Goal: Information Seeking & Learning: Learn about a topic

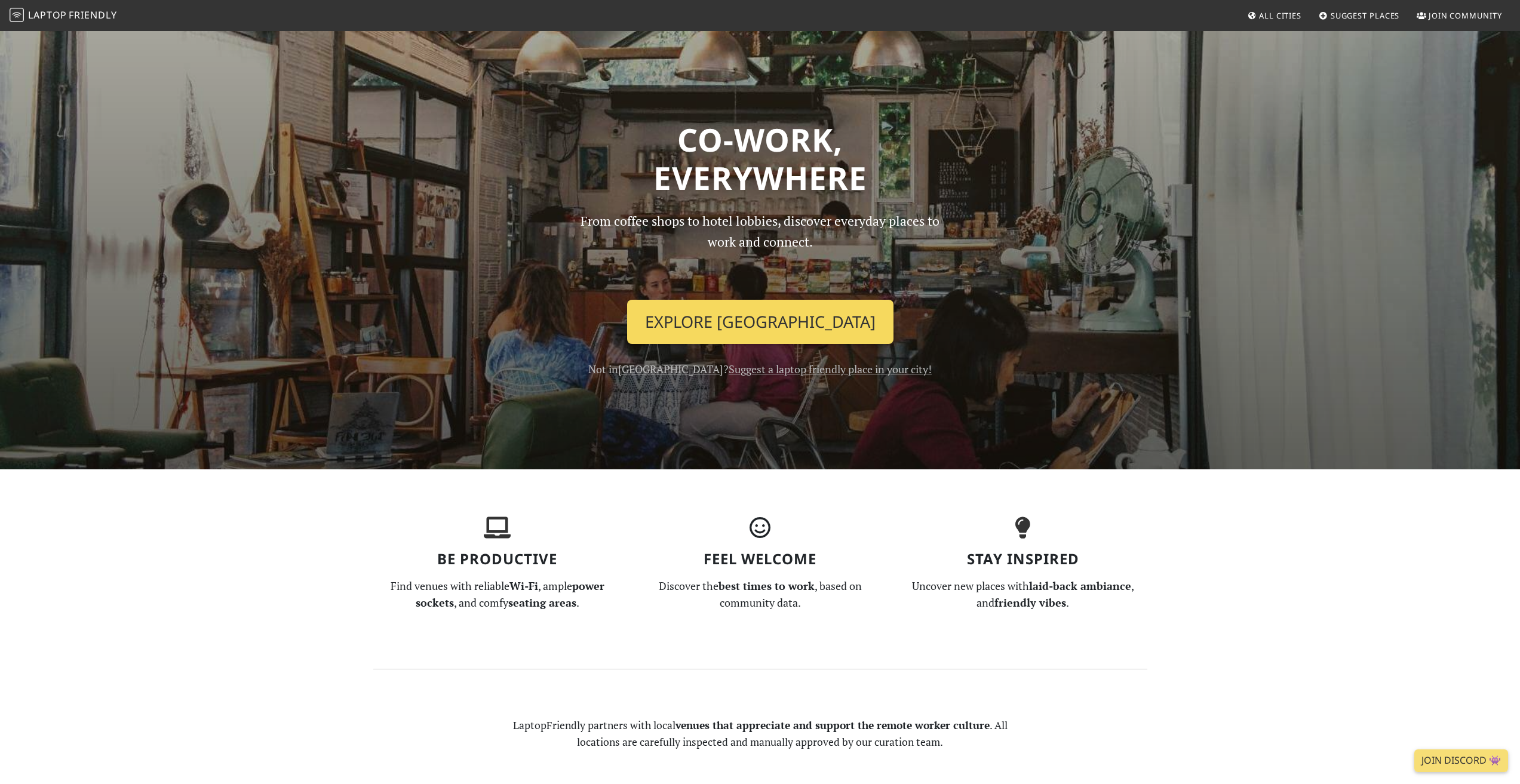
click at [784, 317] on link "Explore Singapore" at bounding box center [760, 322] width 266 height 44
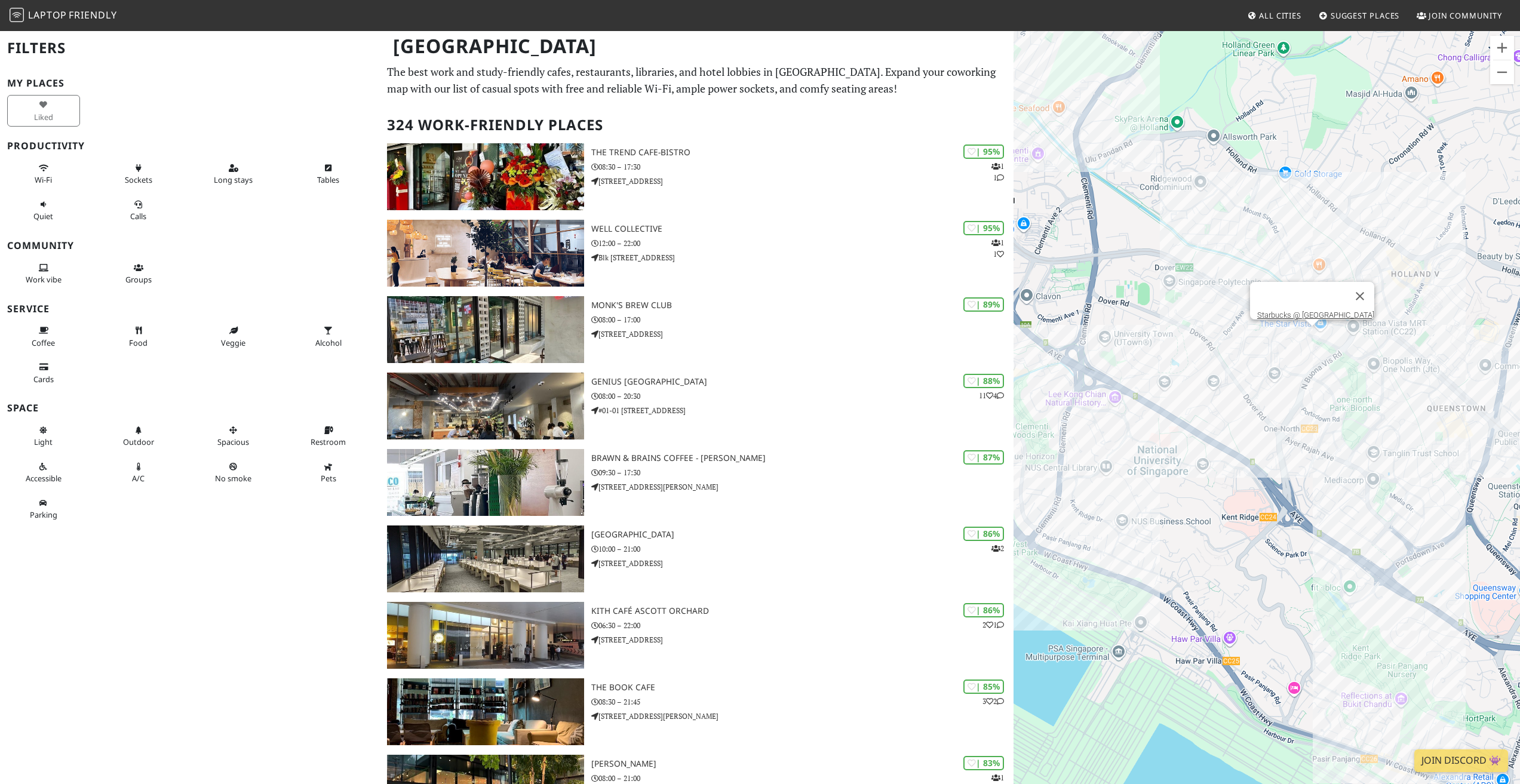
click at [1315, 337] on div "Starbucks @ Rochester Drive" at bounding box center [1266, 422] width 507 height 784
click at [1354, 287] on button "Close" at bounding box center [1360, 295] width 29 height 29
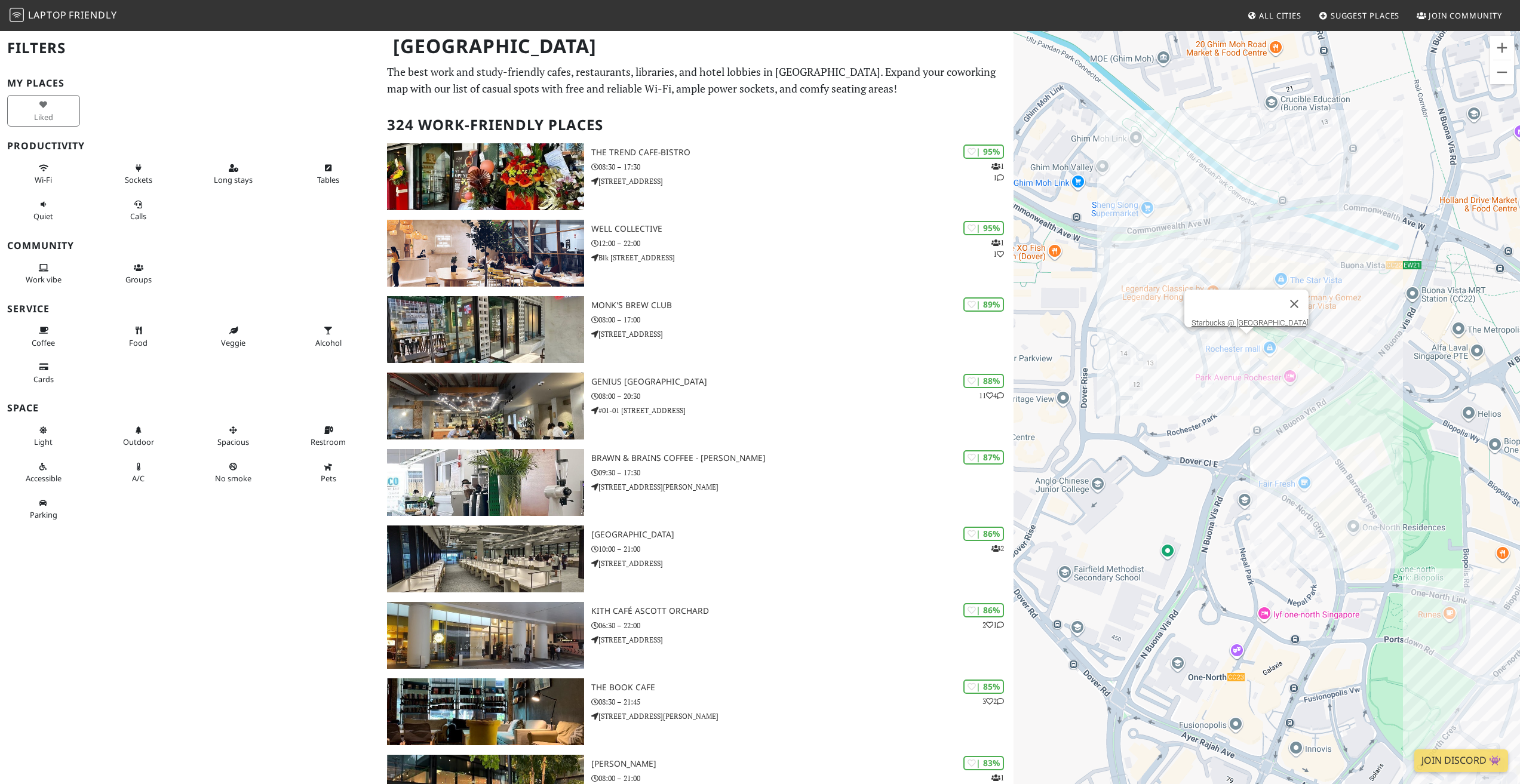
click at [1247, 347] on div "Starbucks @ Rochester Drive" at bounding box center [1266, 422] width 507 height 784
click at [1295, 297] on button "Close" at bounding box center [1294, 304] width 29 height 29
click at [1385, 550] on div "Jimmy Monkey Cafe & Bar @ One North" at bounding box center [1266, 422] width 507 height 784
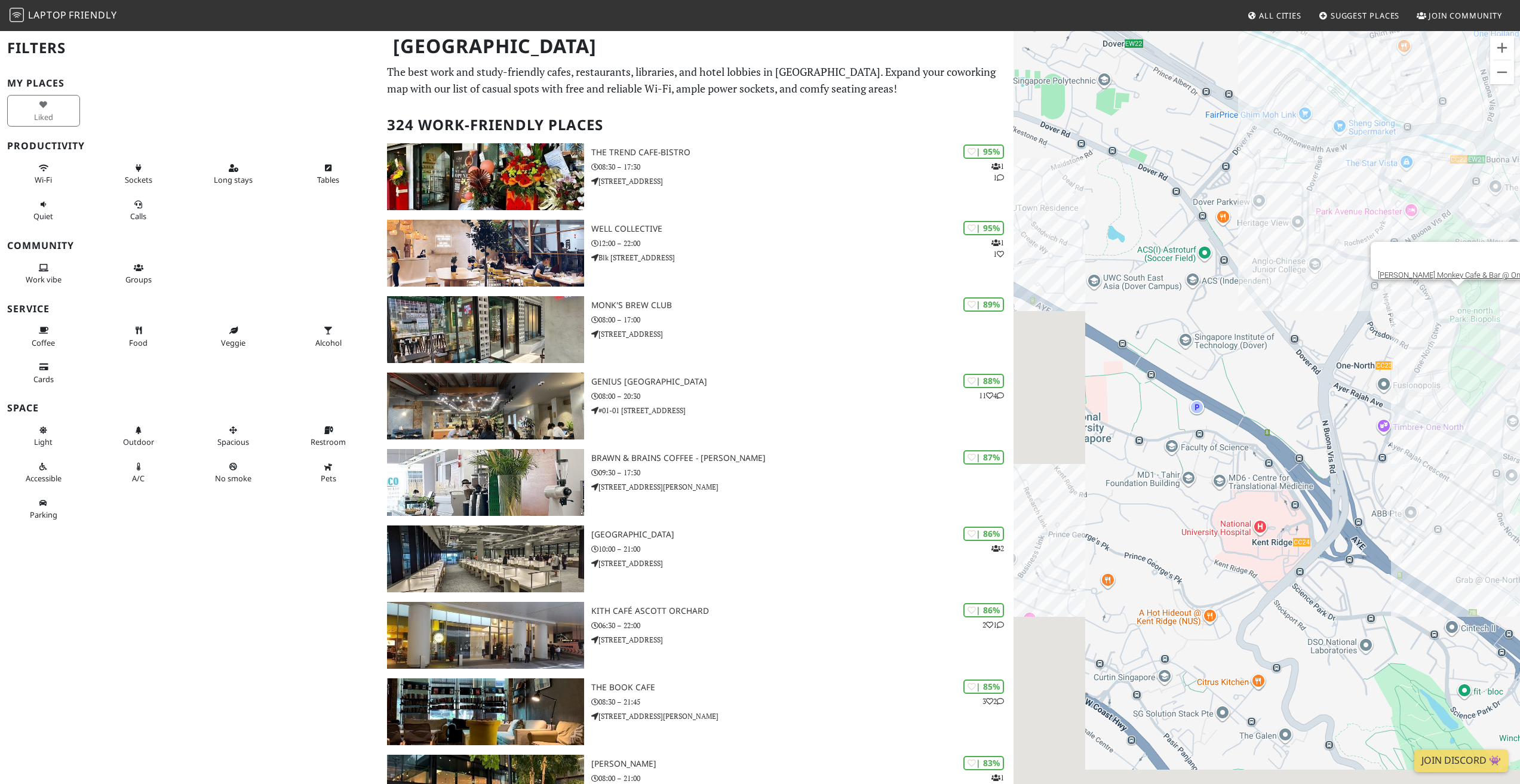
drag, startPoint x: 1160, startPoint y: 480, endPoint x: 1307, endPoint y: 334, distance: 207.2
click at [1307, 334] on div "Jimmy Monkey Cafe & Bar @ One North" at bounding box center [1266, 422] width 507 height 784
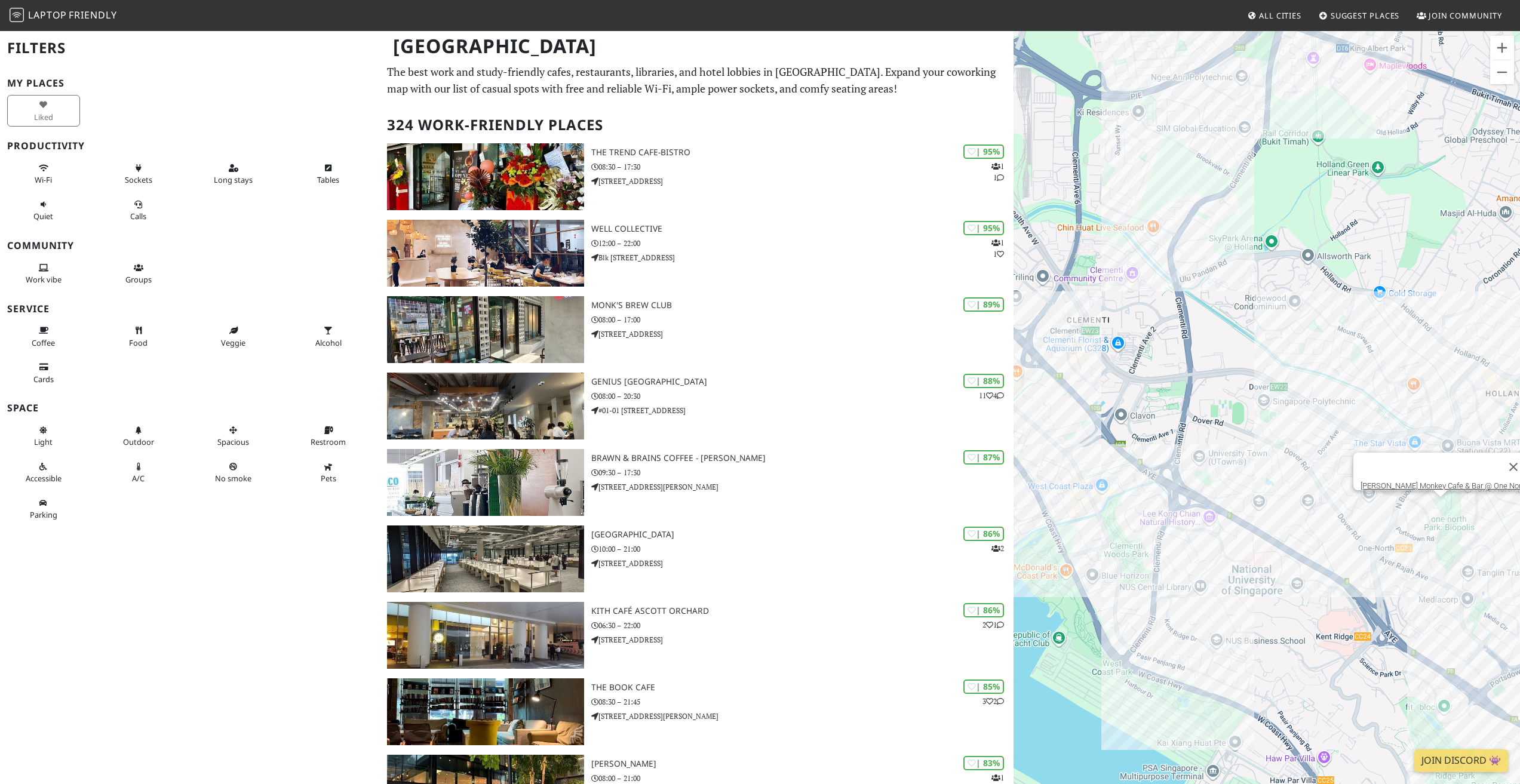
drag, startPoint x: 1140, startPoint y: 339, endPoint x: 1232, endPoint y: 489, distance: 176.0
click at [1232, 489] on div "Jimmy Monkey Cafe & Bar @ One North" at bounding box center [1266, 422] width 507 height 784
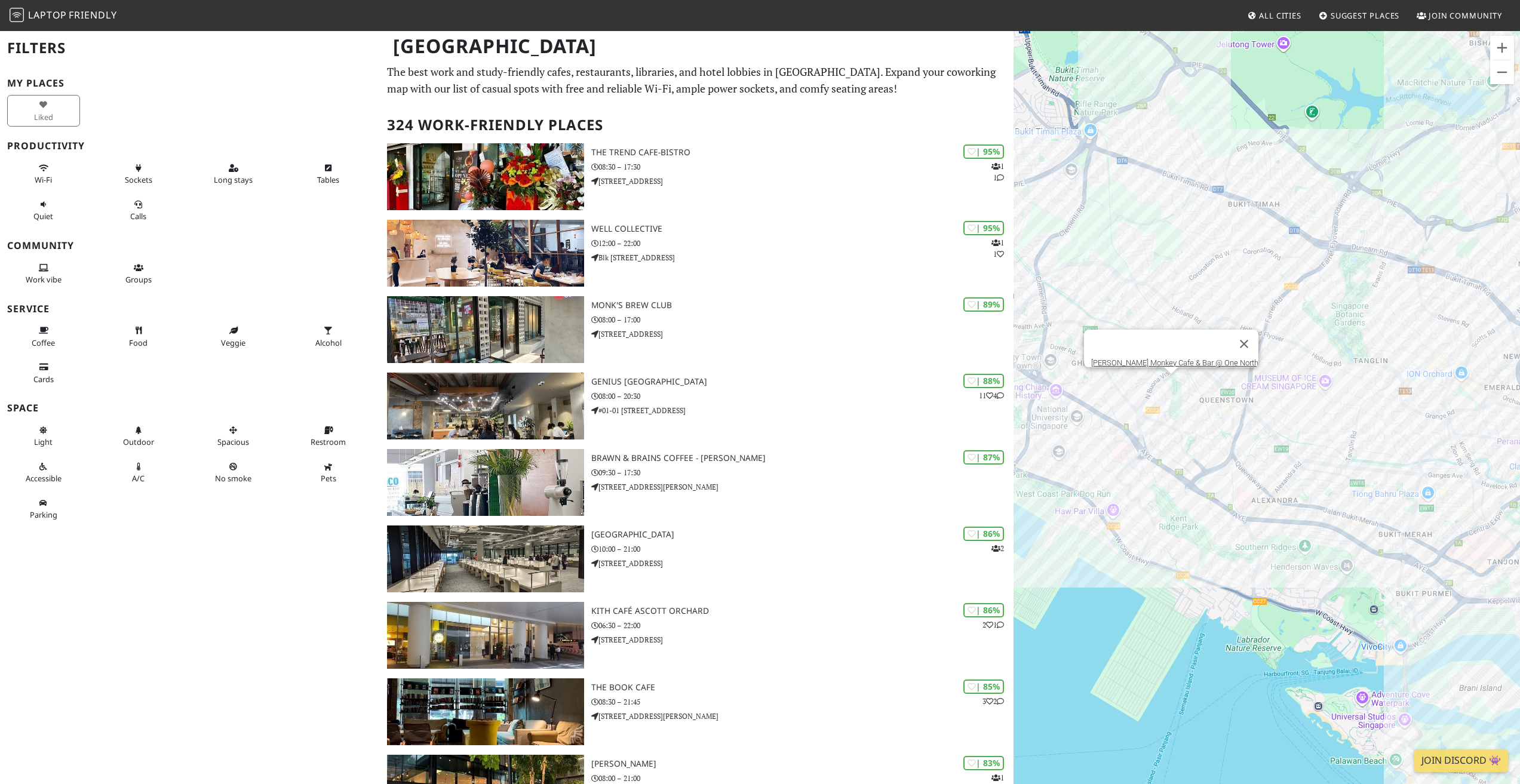
drag, startPoint x: 1446, startPoint y: 497, endPoint x: 1225, endPoint y: 439, distance: 228.5
click at [1225, 439] on div "Jimmy Monkey Cafe & Bar @ One North" at bounding box center [1266, 422] width 507 height 784
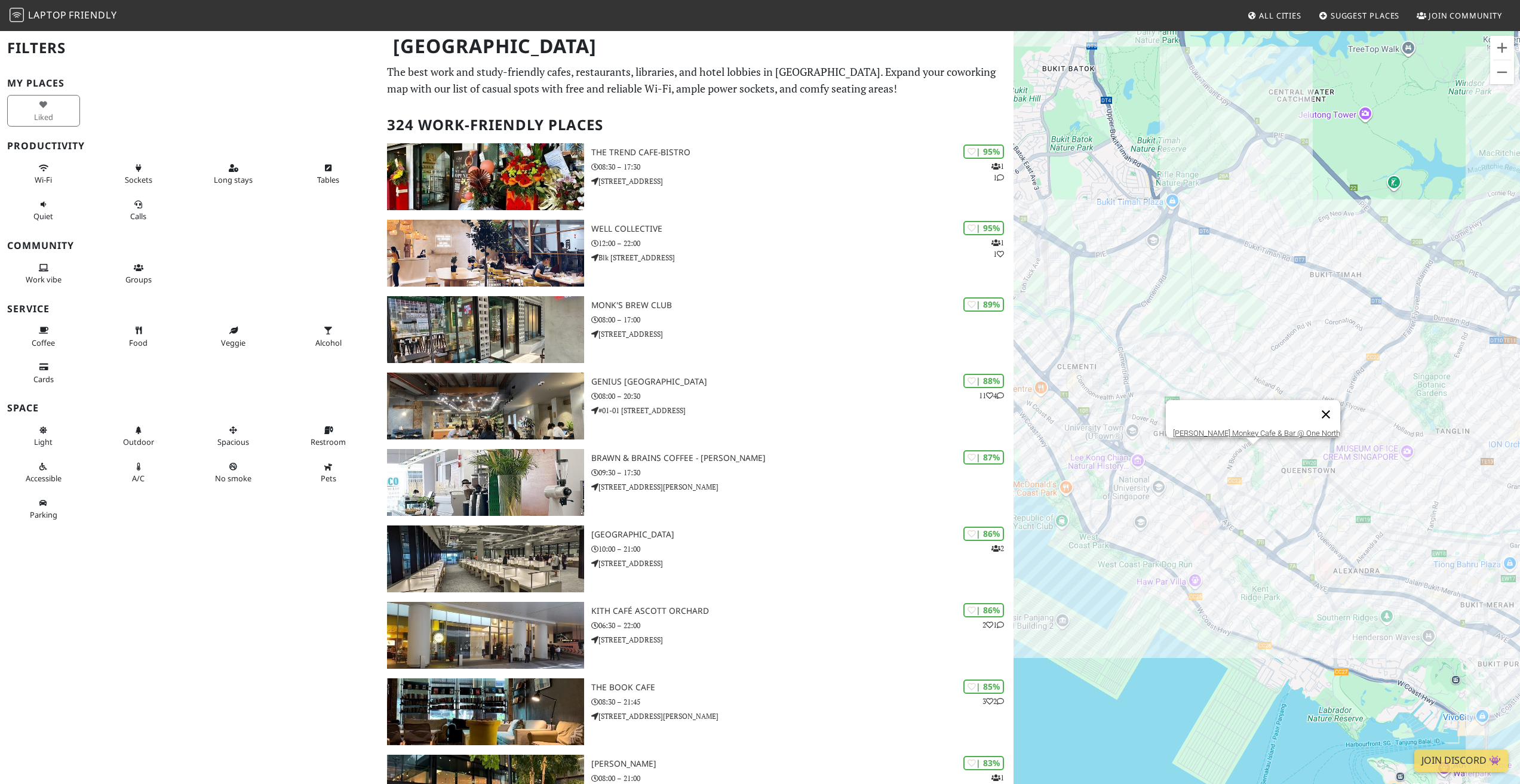
click at [1315, 406] on button "Close" at bounding box center [1325, 414] width 29 height 29
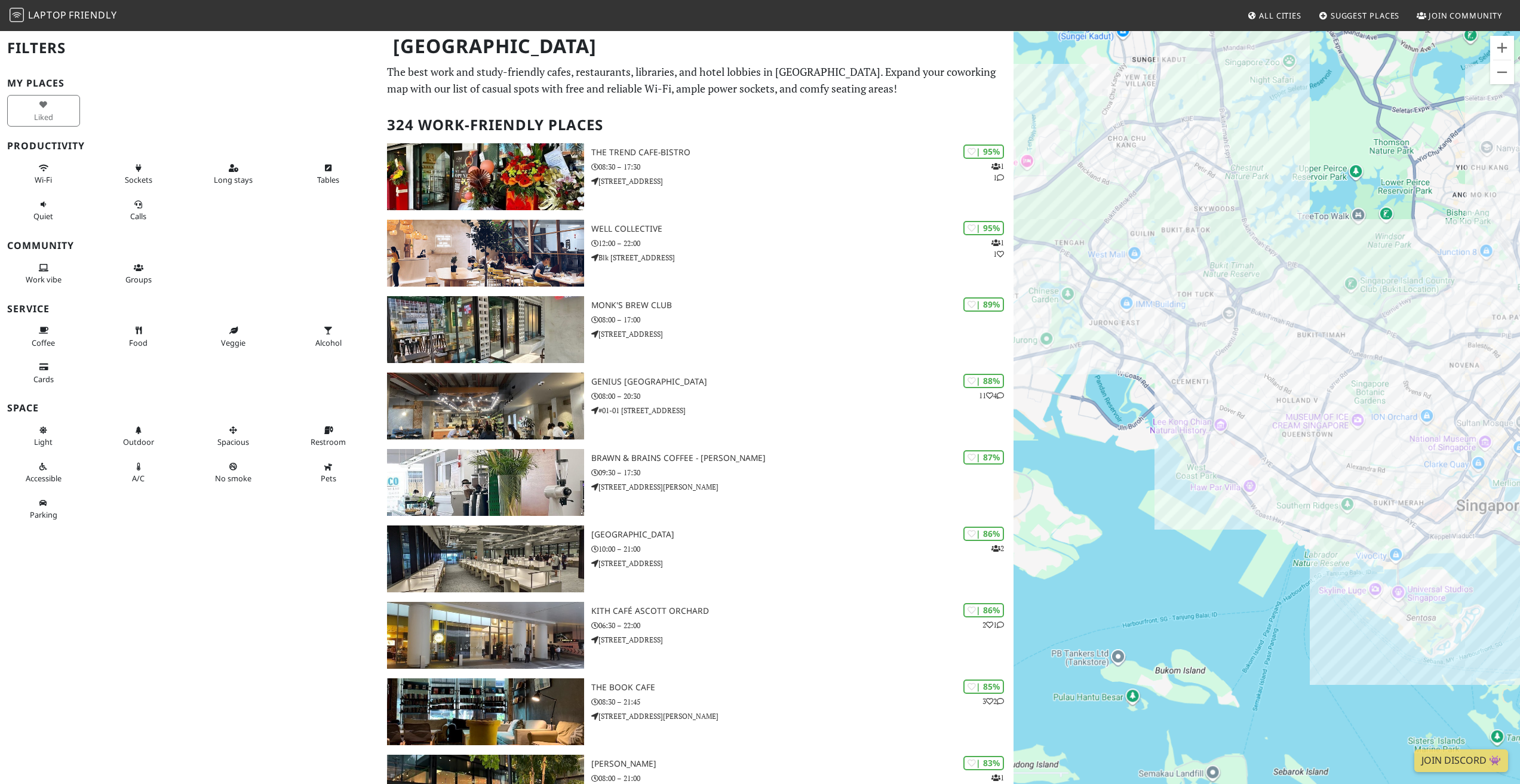
drag, startPoint x: 1111, startPoint y: 337, endPoint x: 1224, endPoint y: 370, distance: 117.7
click at [1224, 370] on div at bounding box center [1266, 422] width 507 height 784
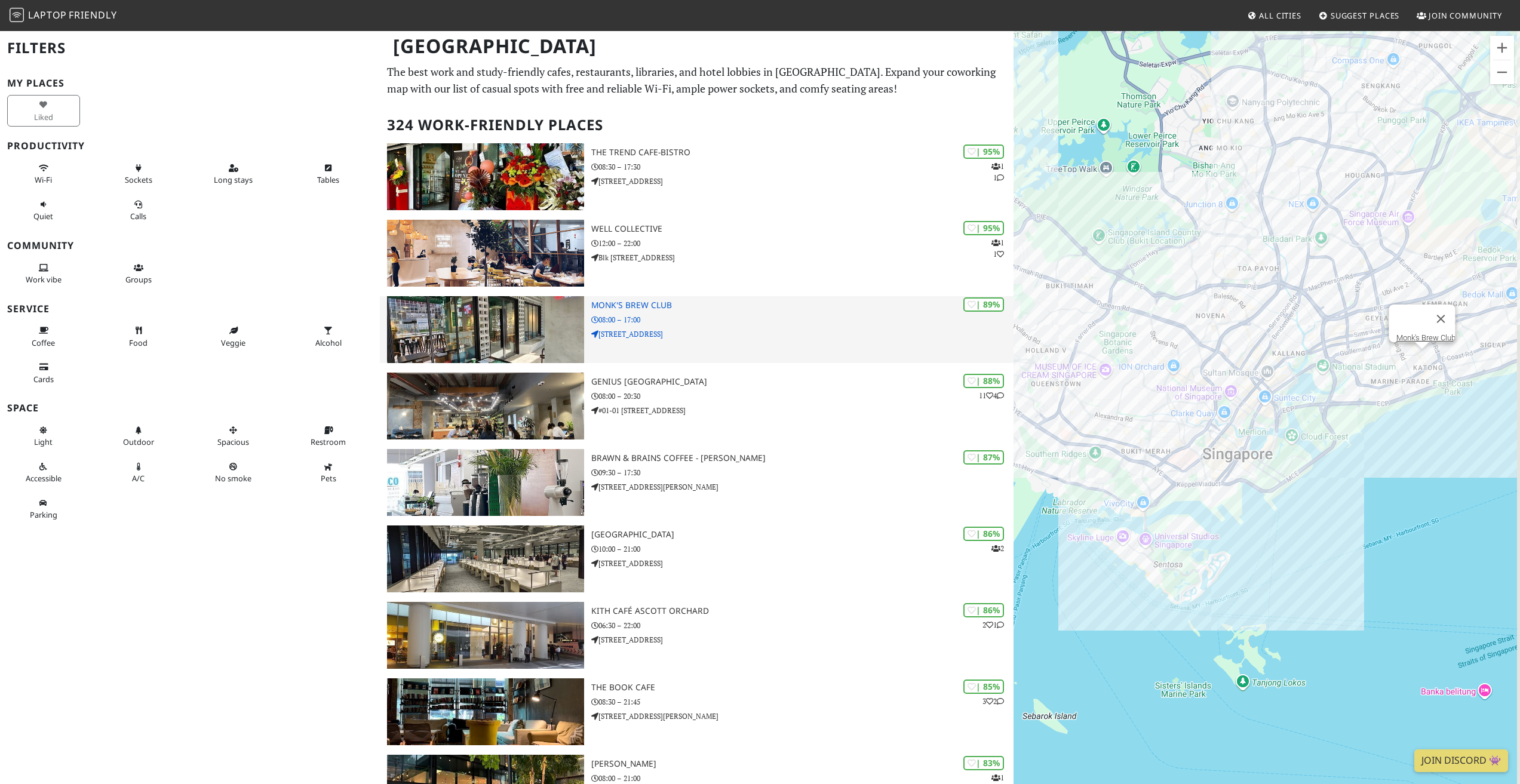
drag, startPoint x: 1285, startPoint y: 373, endPoint x: 1010, endPoint y: 310, distance: 282.1
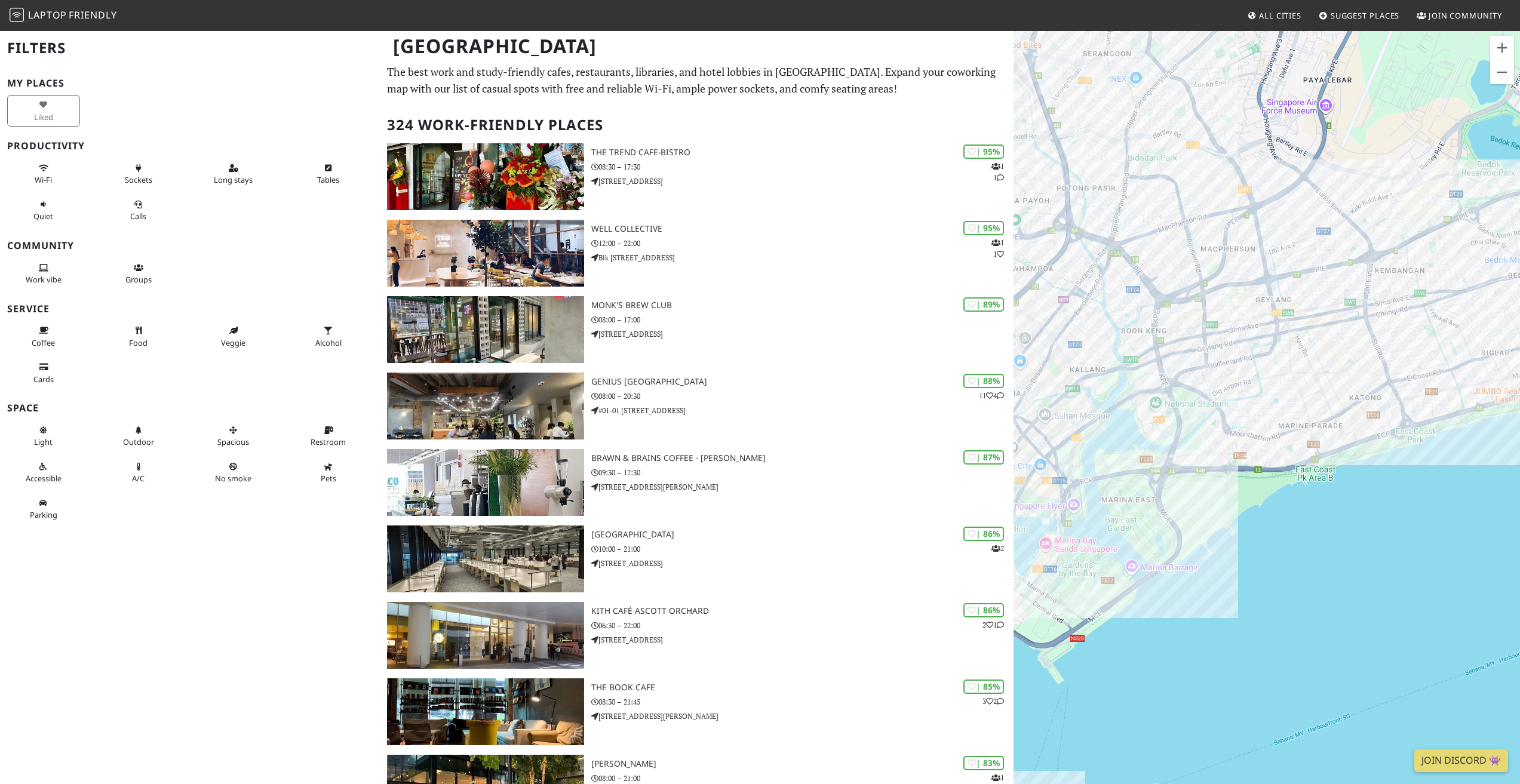
drag, startPoint x: 1447, startPoint y: 447, endPoint x: 1132, endPoint y: 431, distance: 315.4
click at [1132, 431] on div at bounding box center [1266, 422] width 507 height 784
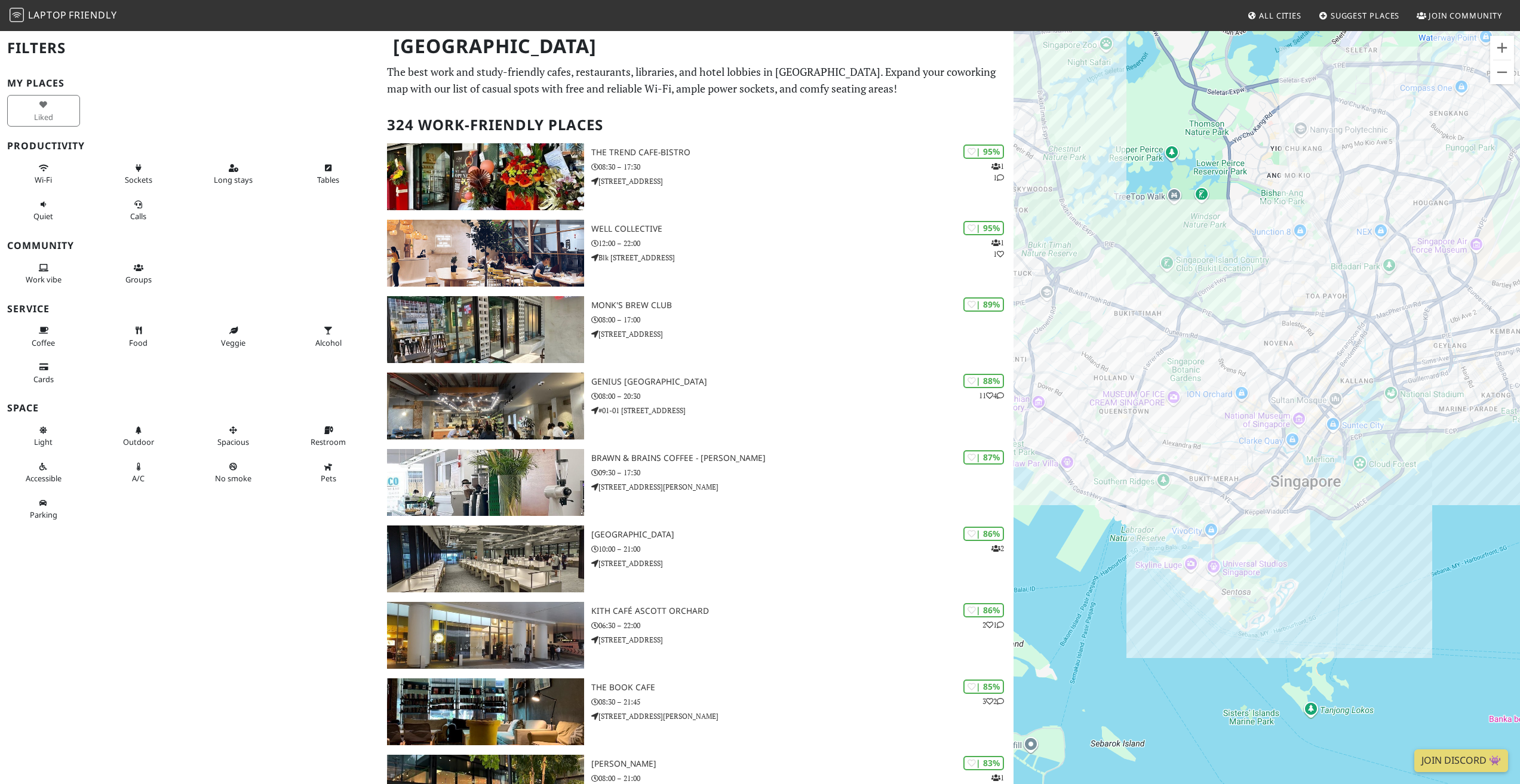
drag, startPoint x: 1224, startPoint y: 515, endPoint x: 1393, endPoint y: 489, distance: 171.0
click at [1392, 489] on div at bounding box center [1266, 422] width 507 height 784
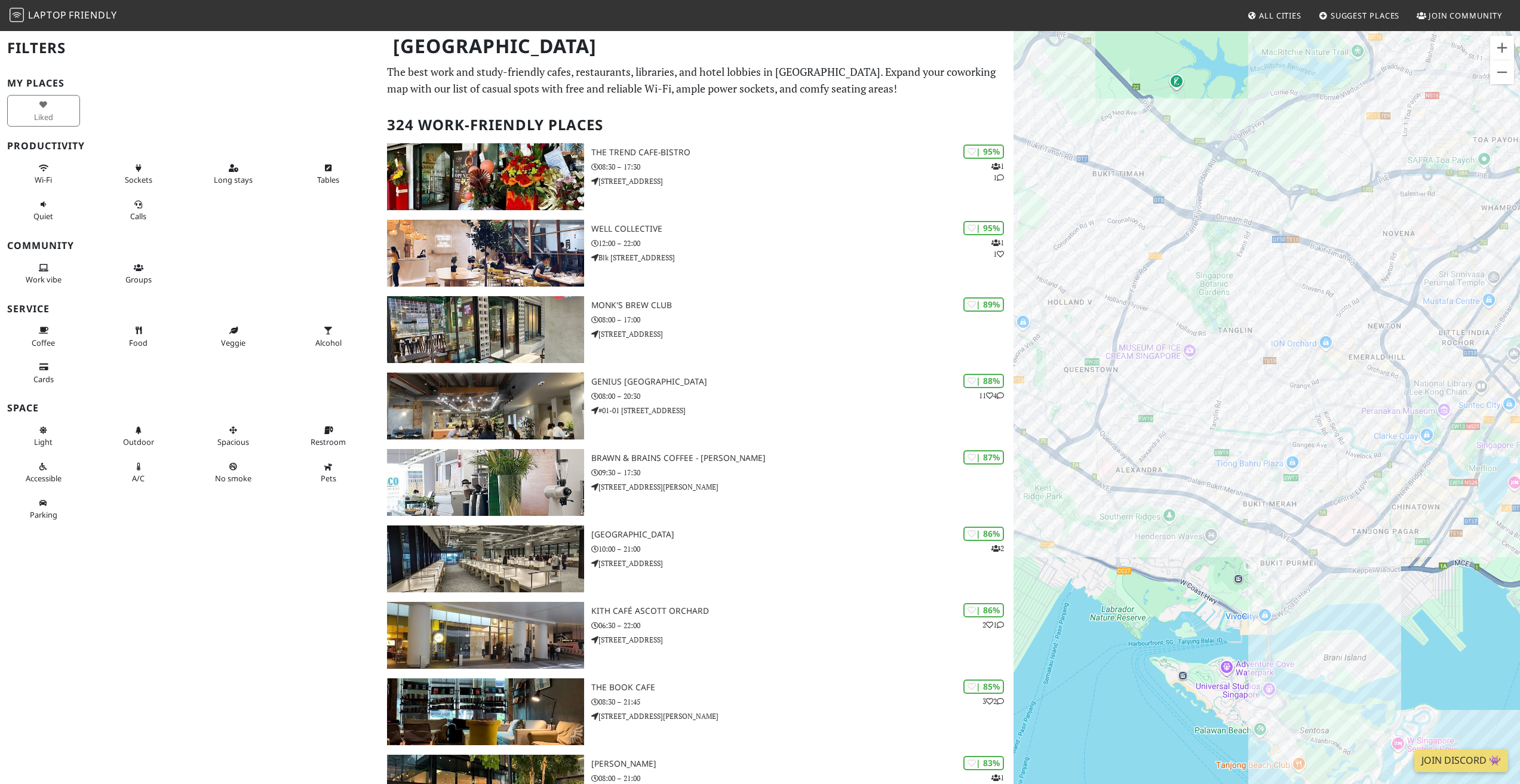
drag, startPoint x: 1135, startPoint y: 501, endPoint x: 1315, endPoint y: 532, distance: 182.6
click at [1315, 532] on div at bounding box center [1266, 422] width 507 height 784
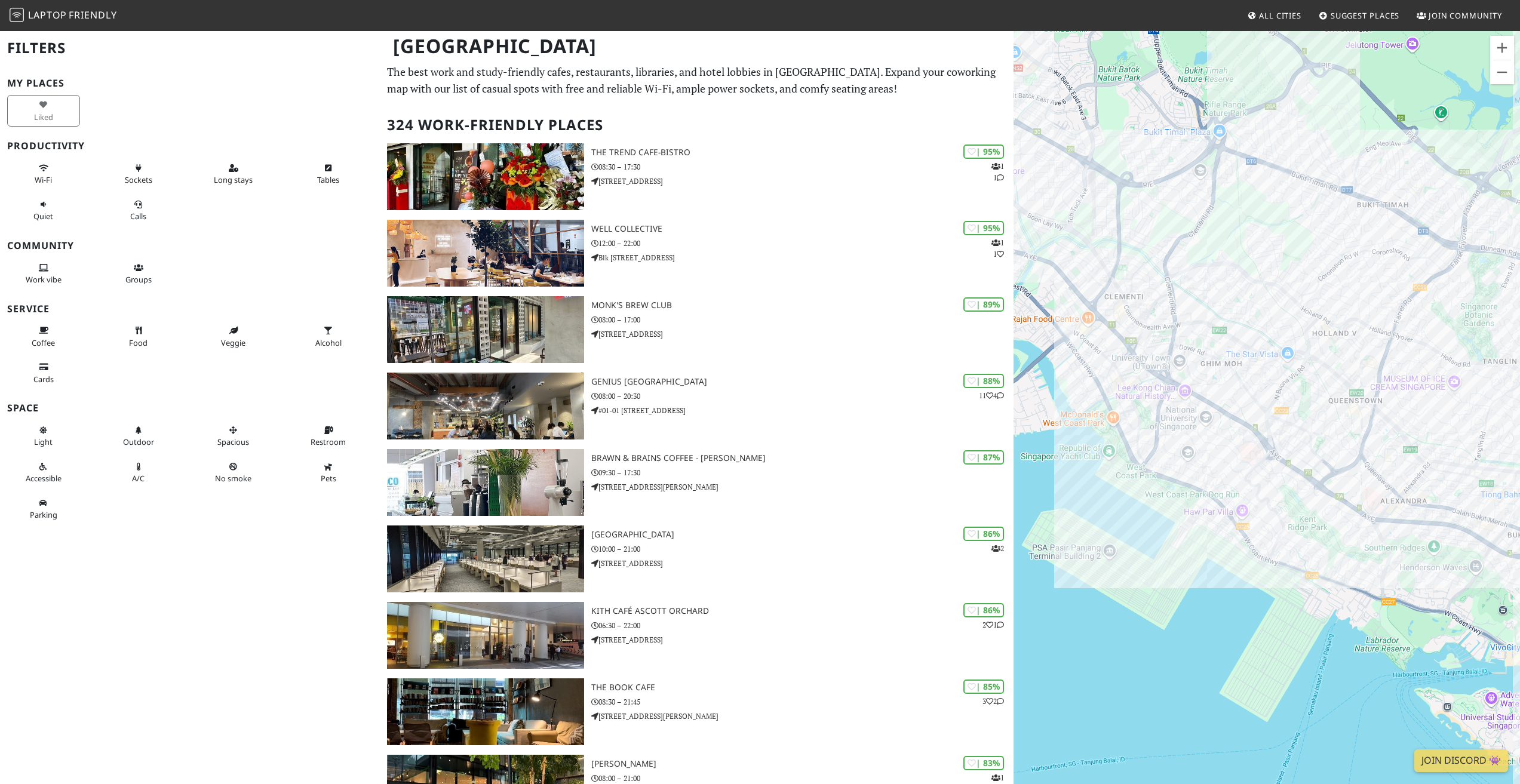
click at [0, 686] on div "Filters My Places Liked Productivity Wi-Fi Sockets Long stays Tables Quiet Call…" at bounding box center [190, 392] width 380 height 784
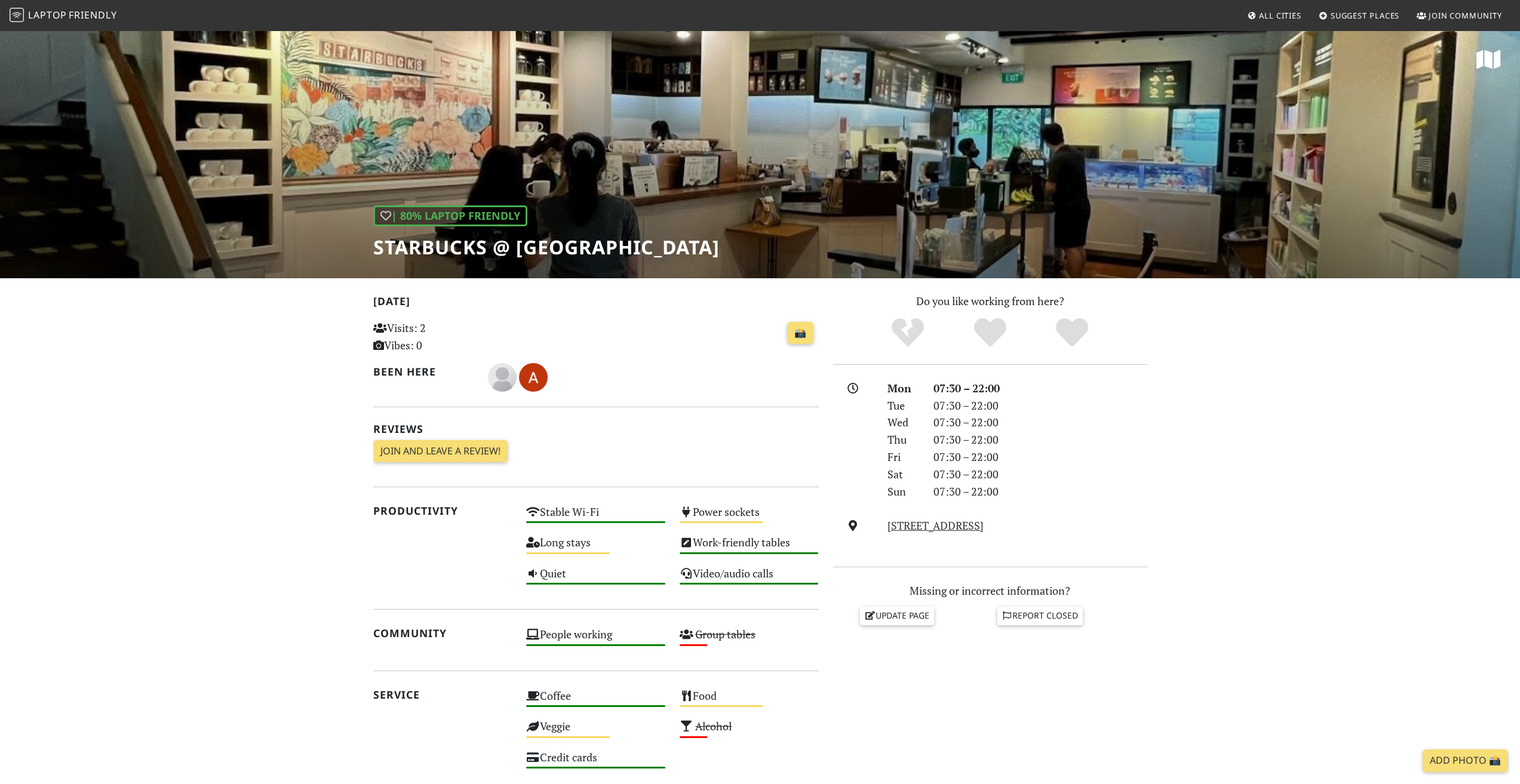
click at [406, 250] on h1 "Starbucks @ [GEOGRAPHIC_DATA]" at bounding box center [546, 247] width 346 height 23
drag, startPoint x: 406, startPoint y: 250, endPoint x: 634, endPoint y: 264, distance: 228.4
click at [634, 264] on div "| 80% Laptop Friendly Starbucks @ Rochester Drive" at bounding box center [760, 154] width 1520 height 248
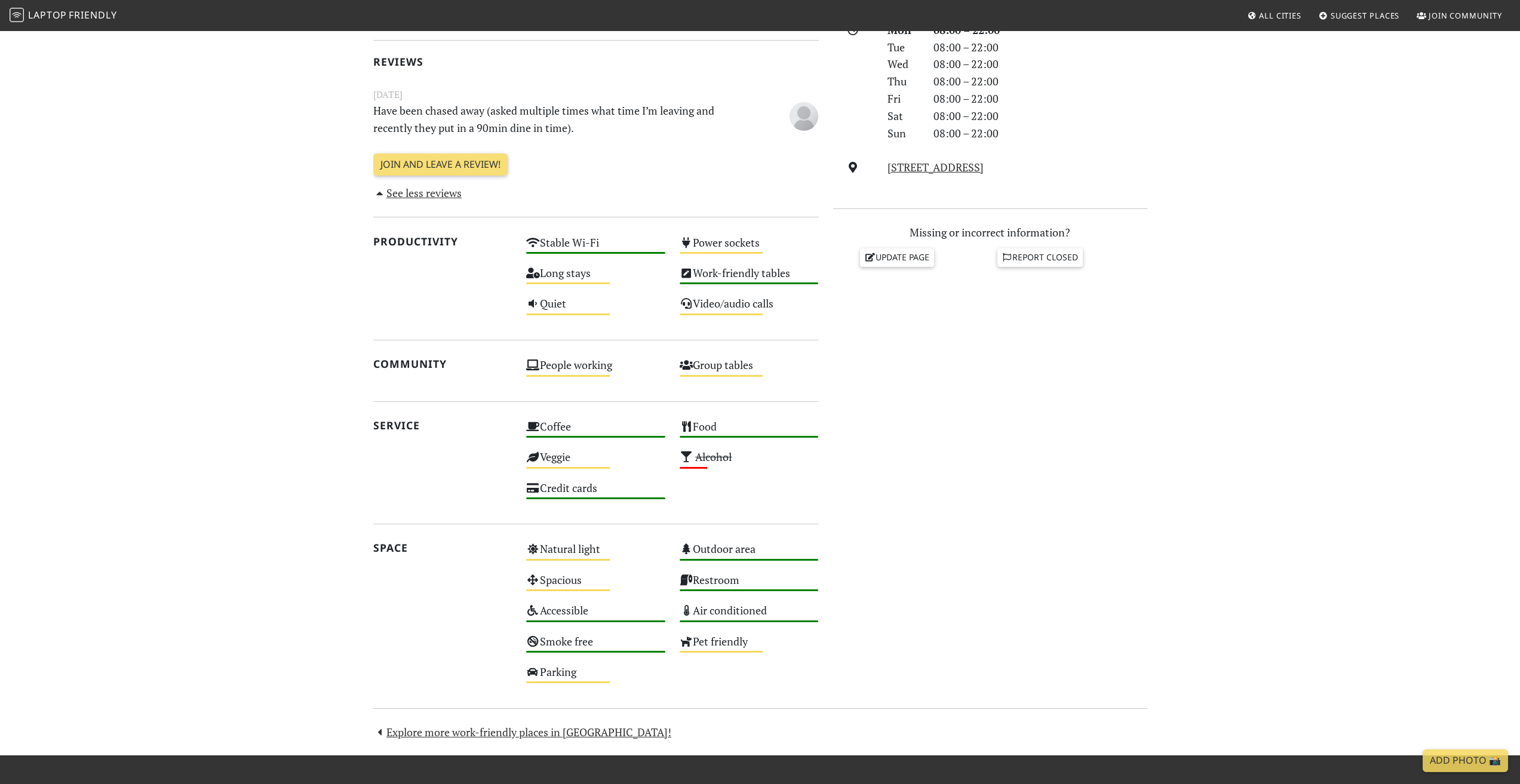
scroll to position [60, 0]
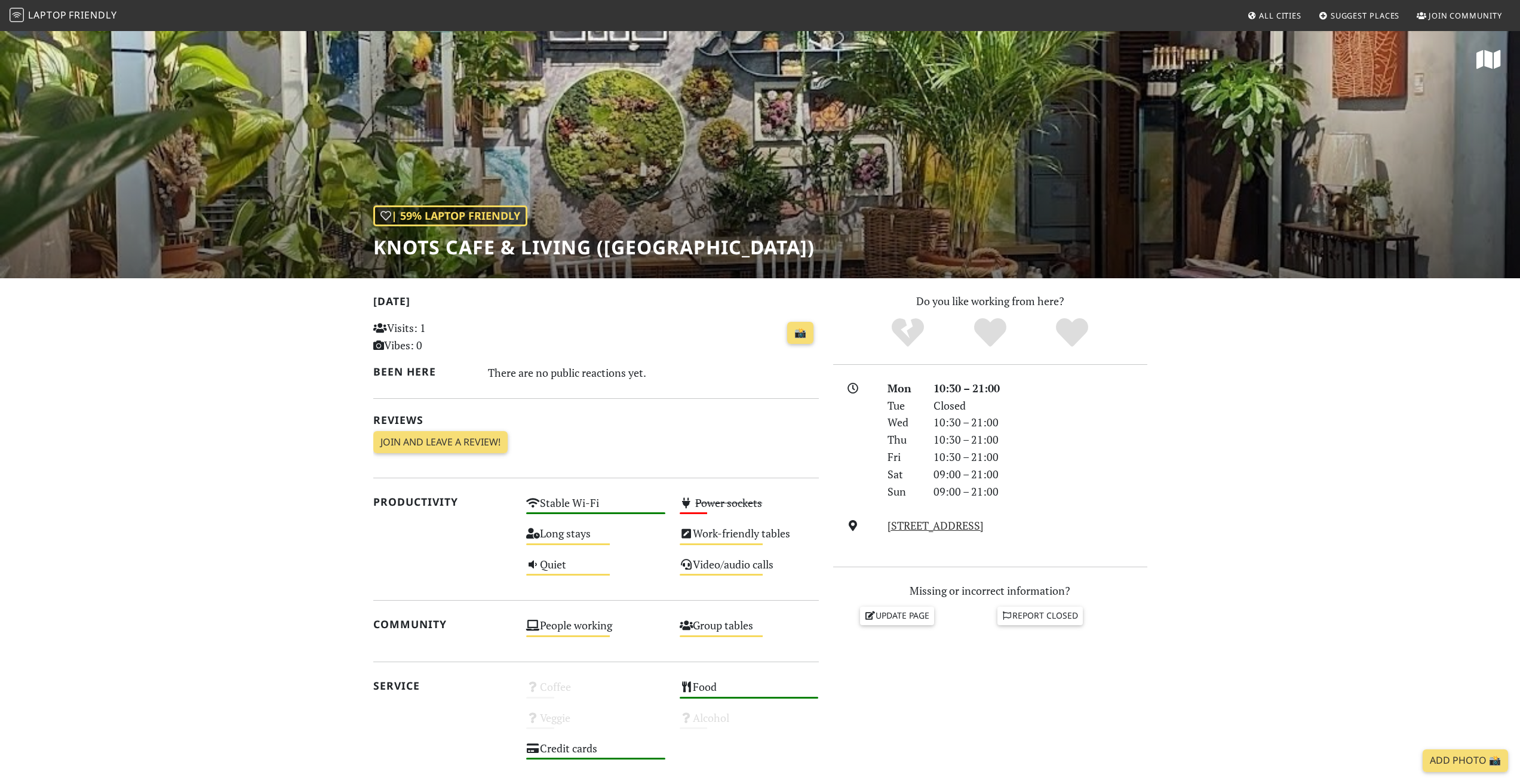
click at [412, 241] on h1 "Knots Cafe & Living (Pasir Panjang)" at bounding box center [594, 247] width 441 height 23
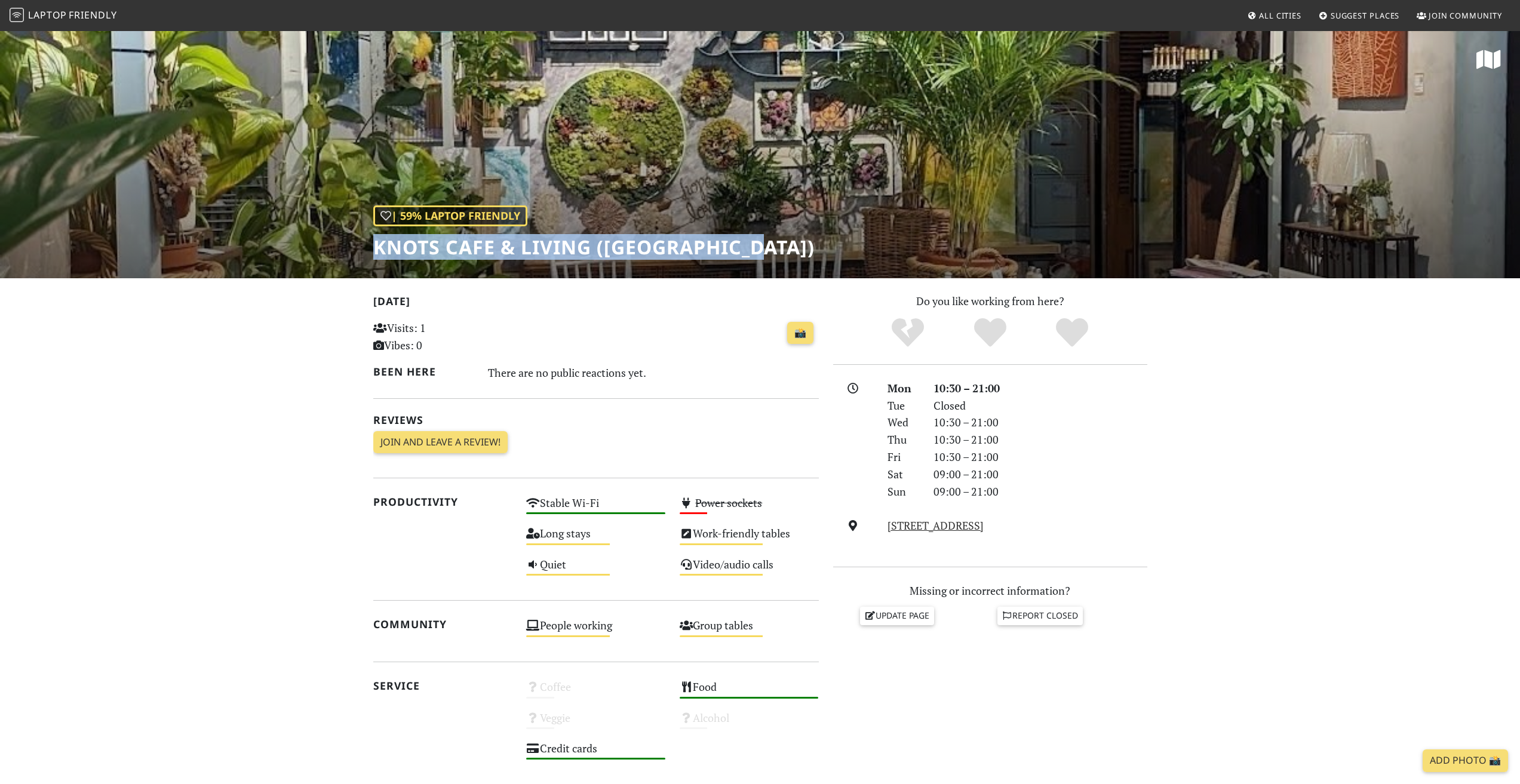
drag, startPoint x: 412, startPoint y: 241, endPoint x: 689, endPoint y: 254, distance: 277.3
click at [689, 254] on h1 "Knots Cafe & Living (Pasir Panjang)" at bounding box center [594, 247] width 441 height 23
drag, startPoint x: 694, startPoint y: 249, endPoint x: 563, endPoint y: 247, distance: 131.0
click at [563, 247] on h1 "Knots Cafe & Living (Pasir Panjang)" at bounding box center [594, 247] width 441 height 23
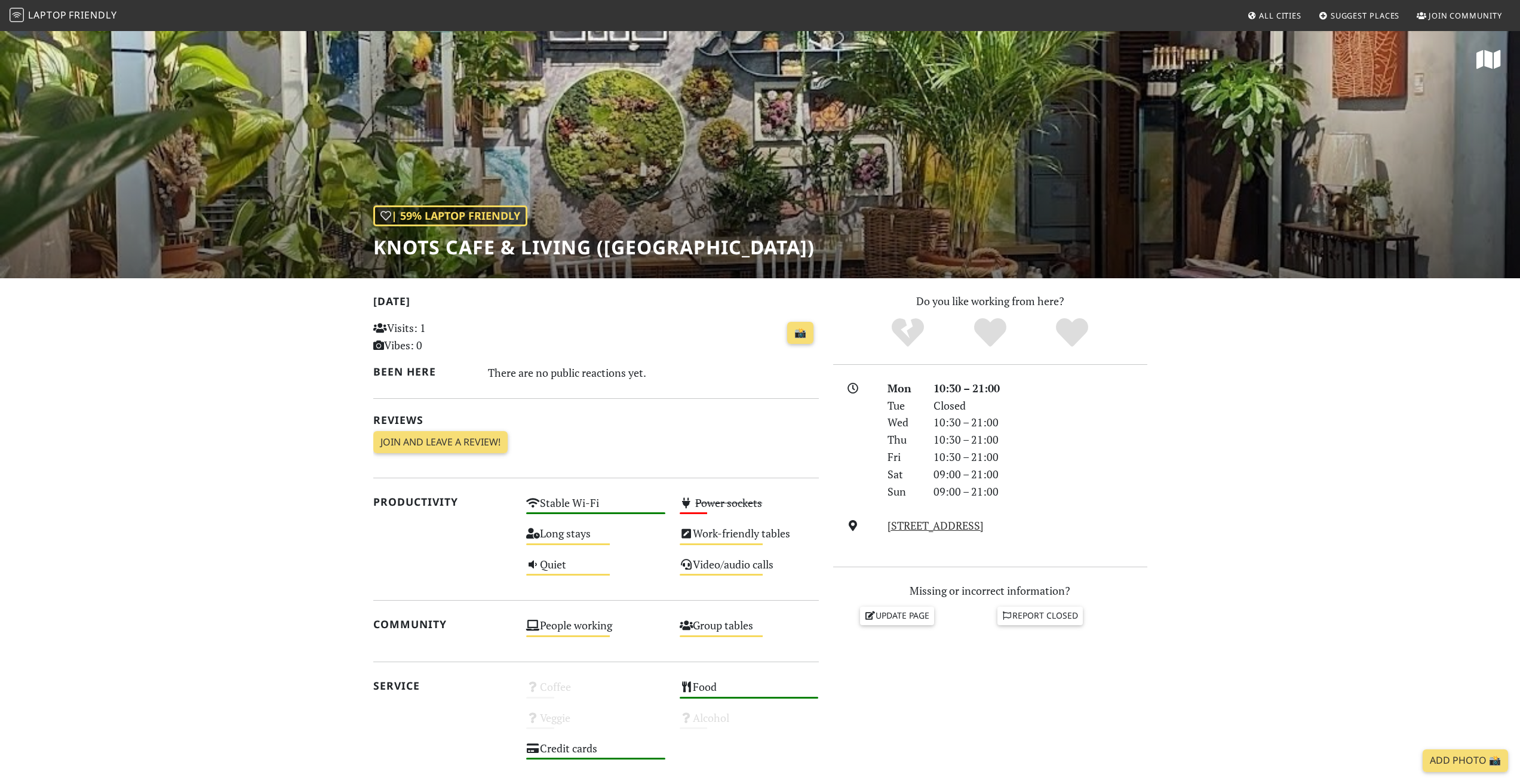
click at [408, 241] on h1 "Knots Cafe & Living (Pasir Panjang)" at bounding box center [594, 247] width 441 height 23
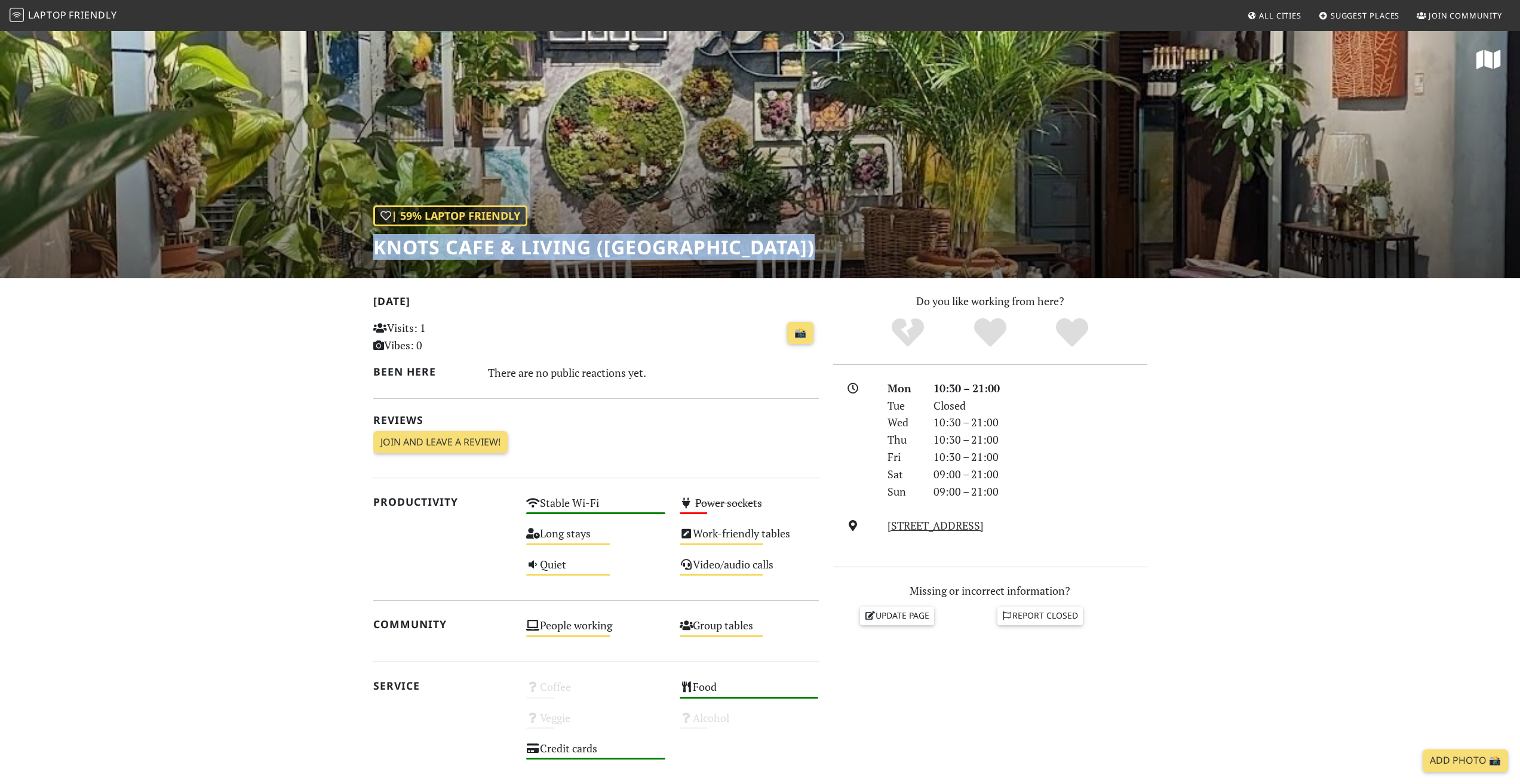
drag, startPoint x: 408, startPoint y: 241, endPoint x: 784, endPoint y: 247, distance: 376.0
click at [784, 247] on div "| 59% Laptop Friendly Knots Cafe & Living (Pasir Panjang)" at bounding box center [760, 154] width 1520 height 248
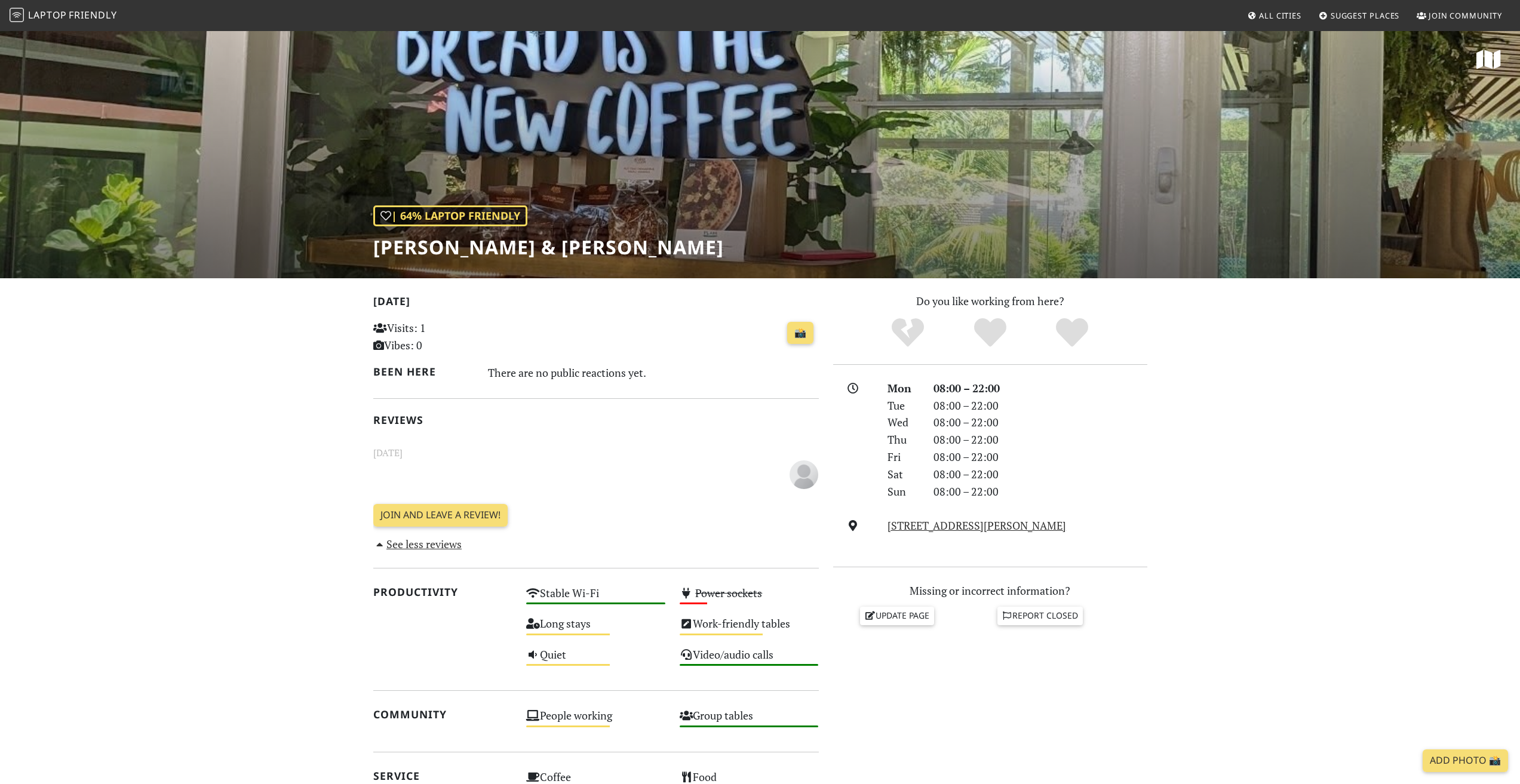
click at [406, 247] on h1 "[PERSON_NAME] & [PERSON_NAME]" at bounding box center [548, 247] width 350 height 23
drag, startPoint x: 406, startPoint y: 247, endPoint x: 589, endPoint y: 247, distance: 183.0
click at [589, 247] on h1 "[PERSON_NAME] & [PERSON_NAME]" at bounding box center [548, 247] width 350 height 23
